Goal: Task Accomplishment & Management: Manage account settings

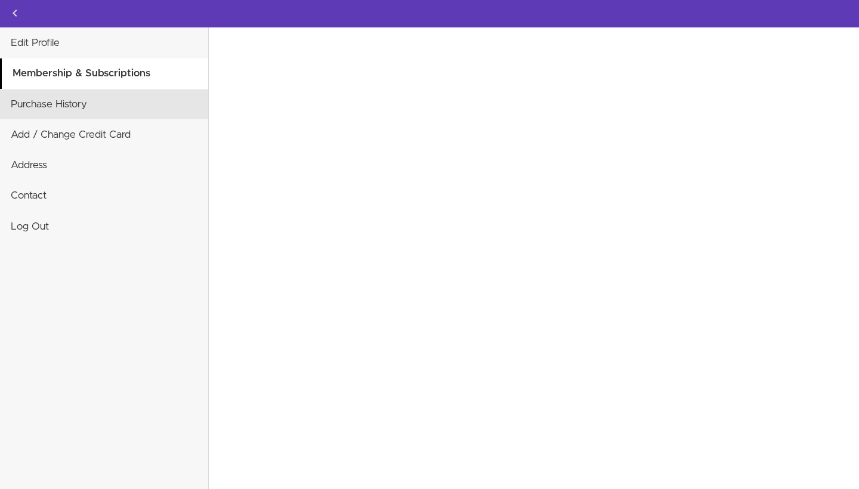
click at [67, 104] on link "Purchase History" at bounding box center [104, 104] width 208 height 30
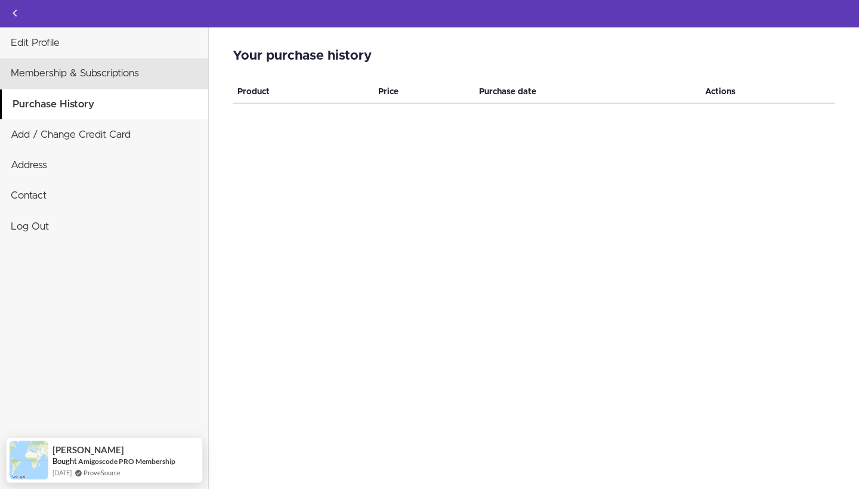
click at [116, 78] on link "Membership & Subscriptions" at bounding box center [104, 73] width 208 height 30
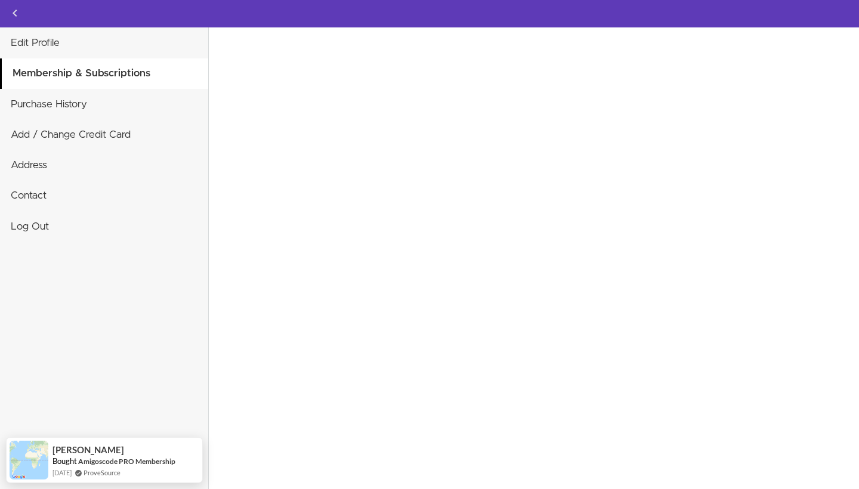
click at [108, 79] on link "Membership & Subscriptions" at bounding box center [105, 73] width 206 height 30
